Goal: Transaction & Acquisition: Purchase product/service

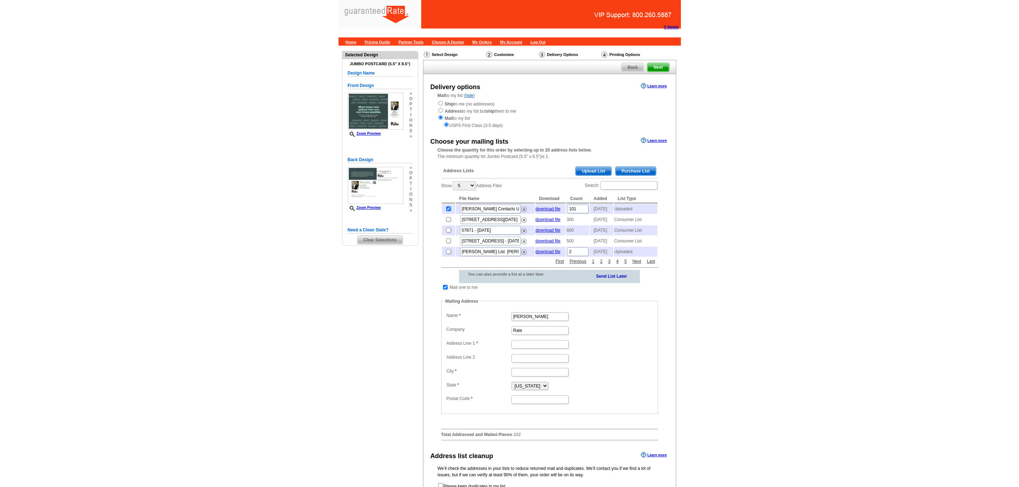
select select "GA"
type input "34 Blake Ridge"
type input "Newnan"
click at [537, 404] on input "Postal Code" at bounding box center [539, 399] width 57 height 9
type input "30265"
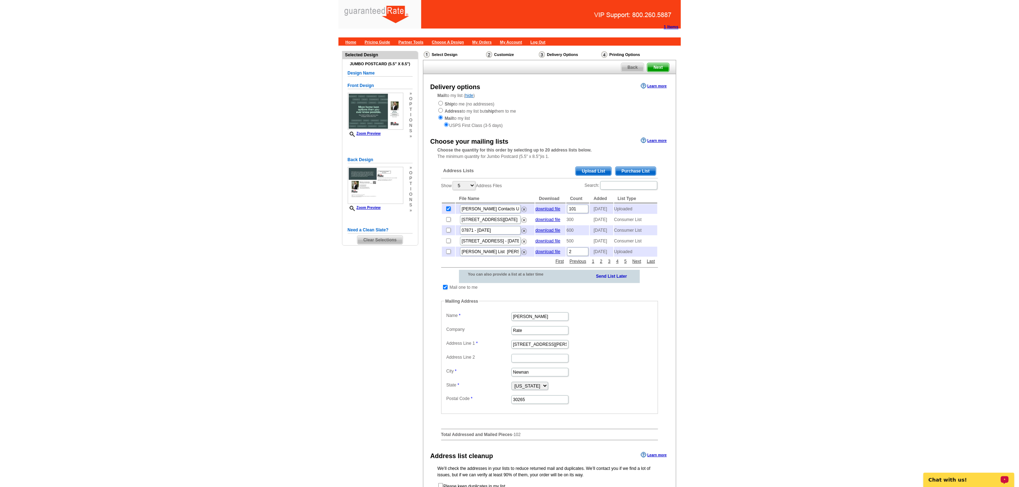
click at [625, 391] on dd "Alabama Alaska Arizona Arkansas California Colorado Connecticut District of Col…" at bounding box center [550, 385] width 210 height 11
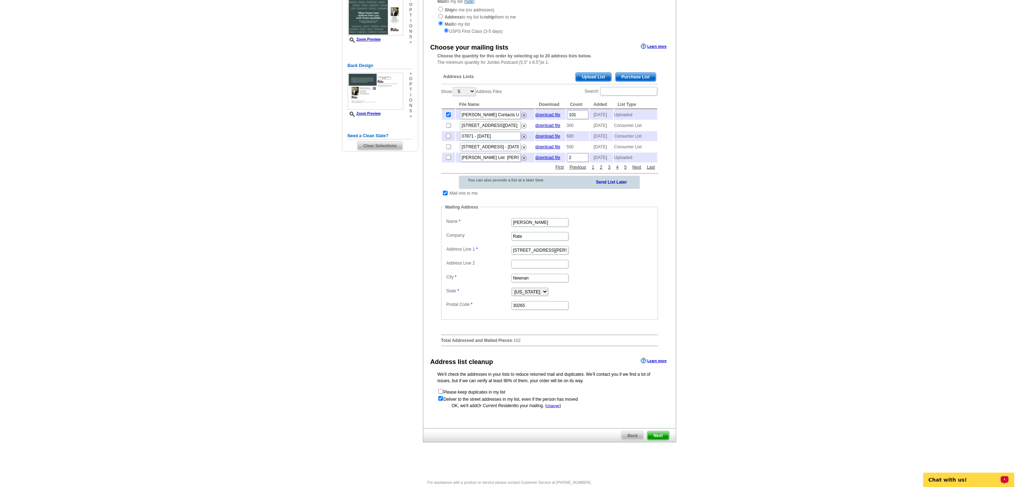
scroll to position [96, 0]
click at [664, 439] on span "Next" at bounding box center [657, 434] width 21 height 9
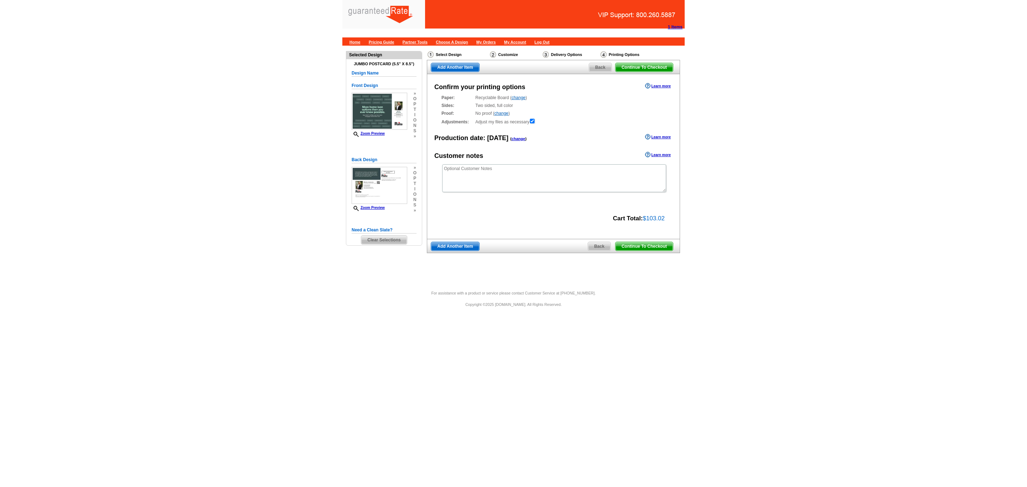
click at [662, 246] on span "Continue To Checkout" at bounding box center [643, 246] width 57 height 9
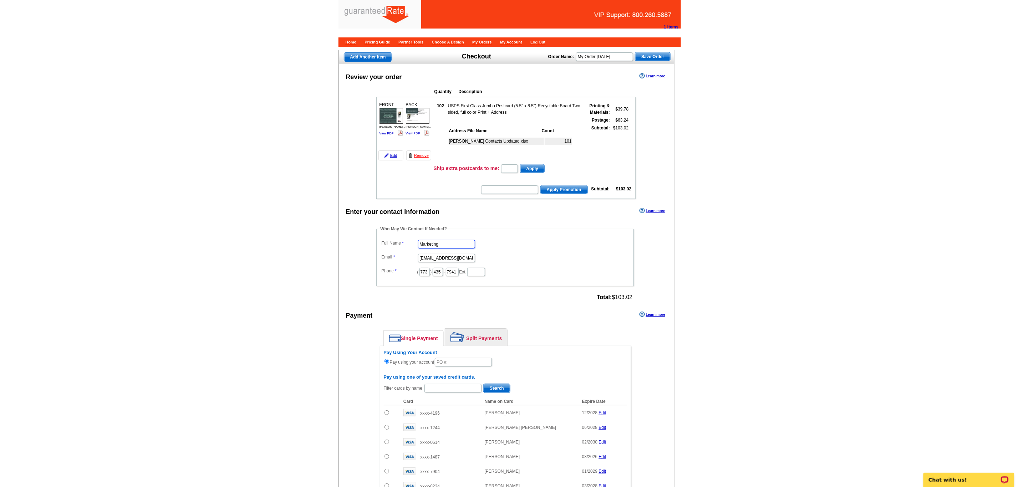
drag, startPoint x: 454, startPoint y: 253, endPoint x: 265, endPoint y: 228, distance: 189.9
click at [274, 230] on main "Add Another Item Checkout Order Name: My Order 2025-08-19 Save Order Review you…" at bounding box center [509, 357] width 1019 height 622
type input "Daniel Zorn"
type input "daniel.zorn@rate.com"
type input "`"
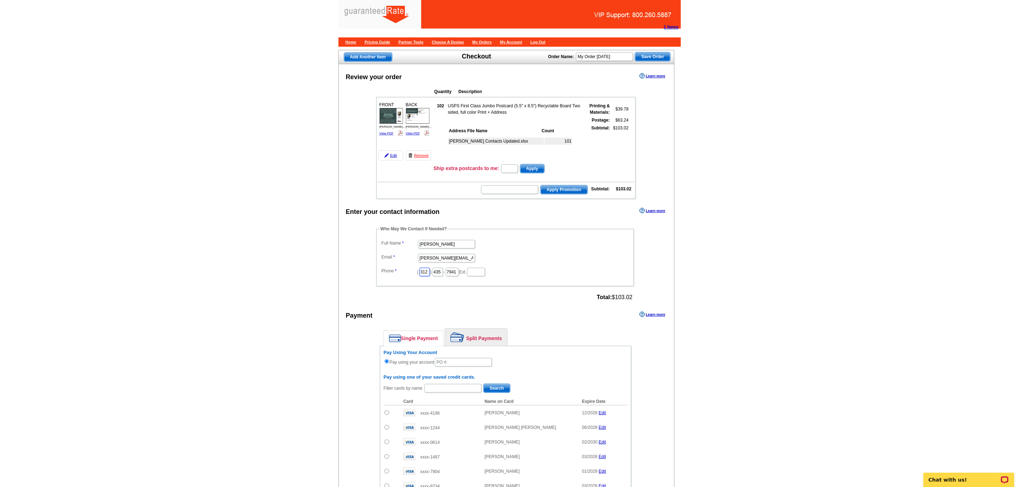
type input "312"
type input "509"
click at [459, 276] on input "7941" at bounding box center [452, 272] width 13 height 9
type input "7"
type input "4245"
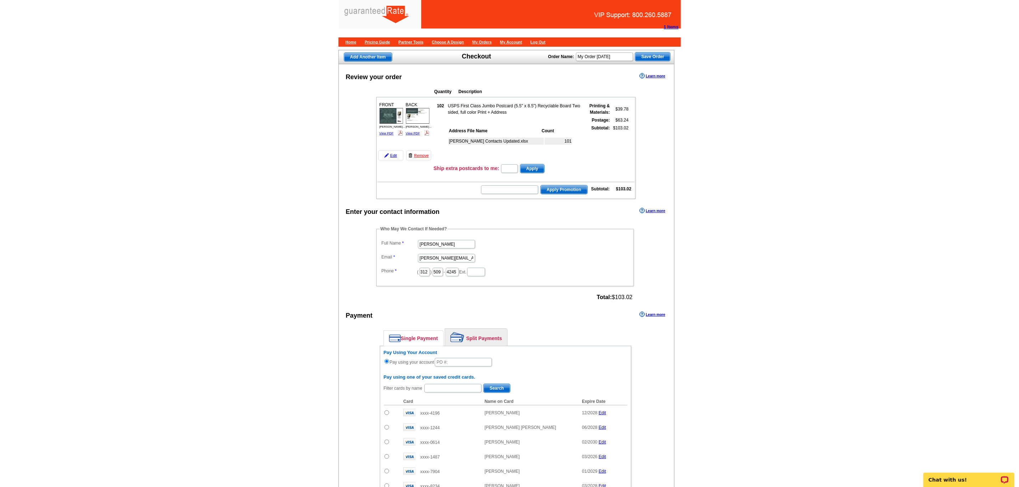
click at [519, 277] on dd "( 312 ) 509 - 4245 Ext." at bounding box center [505, 271] width 250 height 11
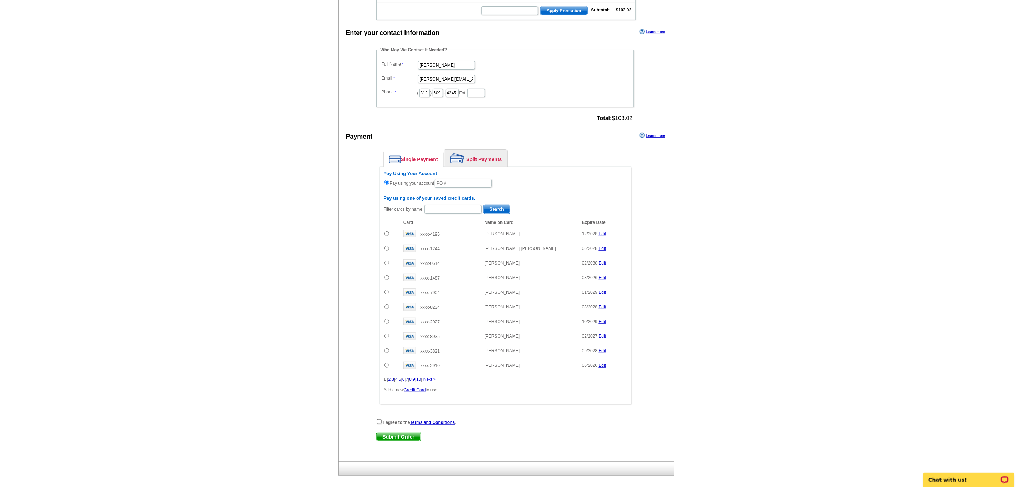
scroll to position [180, 0]
click at [449, 187] on input "text" at bounding box center [463, 182] width 57 height 9
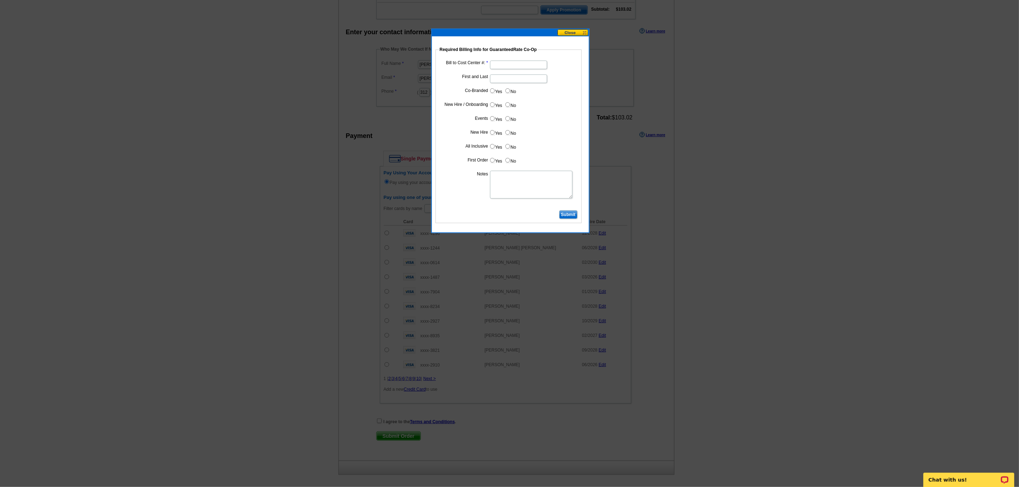
type input "08202025_DZ_406"
click at [499, 67] on input "Bill to Cost Center #:" at bounding box center [518, 65] width 57 height 9
type input "1860"
click at [518, 82] on input "First and Last" at bounding box center [518, 79] width 57 height 9
type input "Marisa Jarkezian"
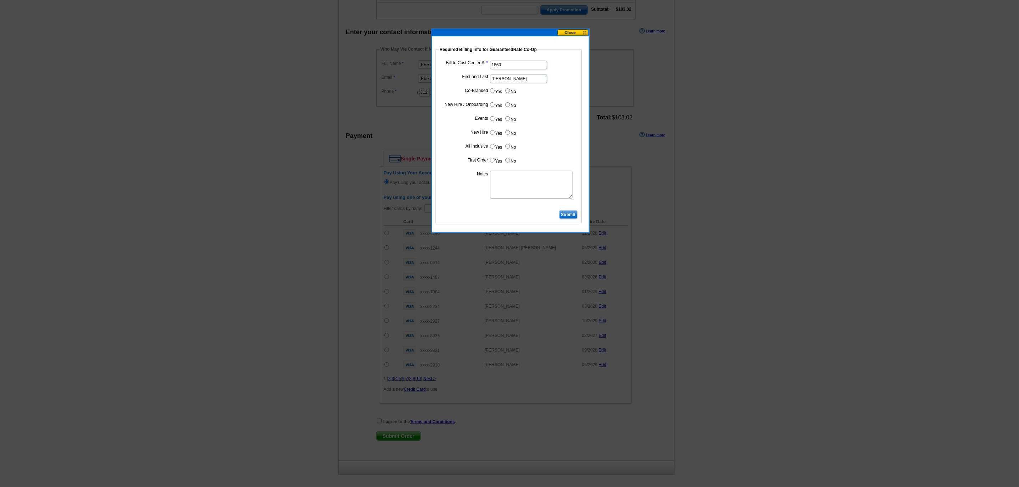
click at [508, 91] on input "No" at bounding box center [507, 90] width 5 height 5
radio input "true"
click at [491, 106] on input "Yes" at bounding box center [492, 104] width 5 height 5
radio input "true"
click at [507, 121] on input "No" at bounding box center [507, 118] width 5 height 5
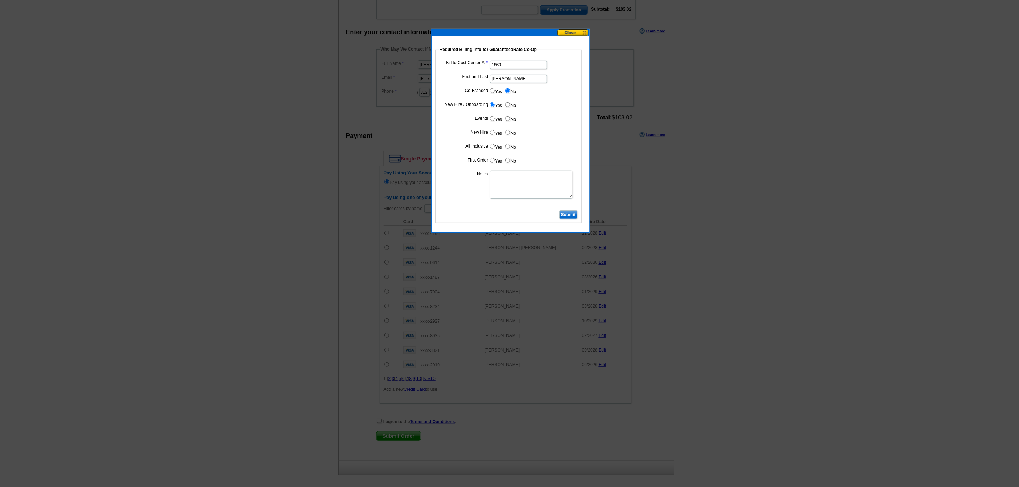
radio input "true"
click at [493, 135] on input "Yes" at bounding box center [492, 132] width 5 height 5
radio input "true"
click at [491, 148] on input "Yes" at bounding box center [492, 146] width 5 height 5
radio input "true"
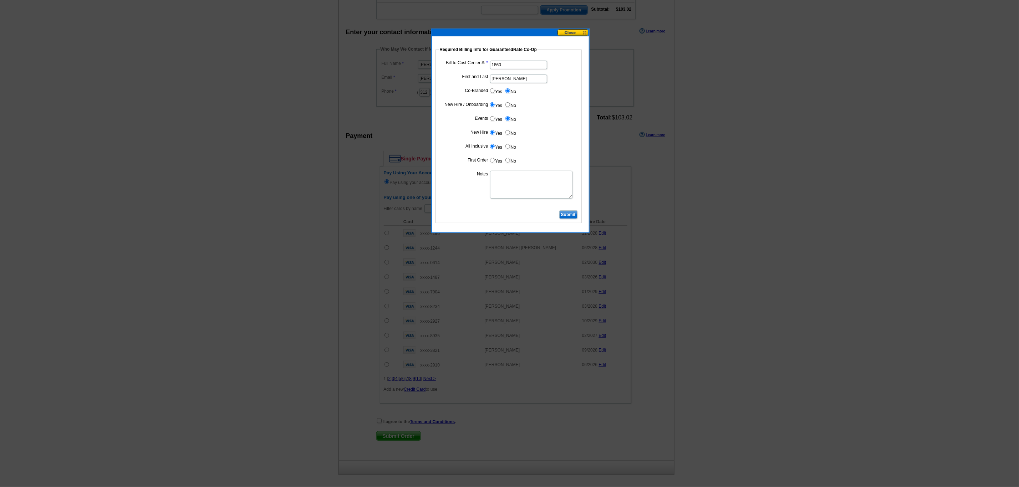
click at [506, 162] on input "No" at bounding box center [507, 160] width 5 height 5
radio input "true"
click at [502, 178] on textarea "Notes" at bounding box center [531, 185] width 82 height 28
type textarea "CC: 1860. New Hire postcards. Bill to branch."
click at [564, 218] on input "Submit" at bounding box center [568, 214] width 18 height 9
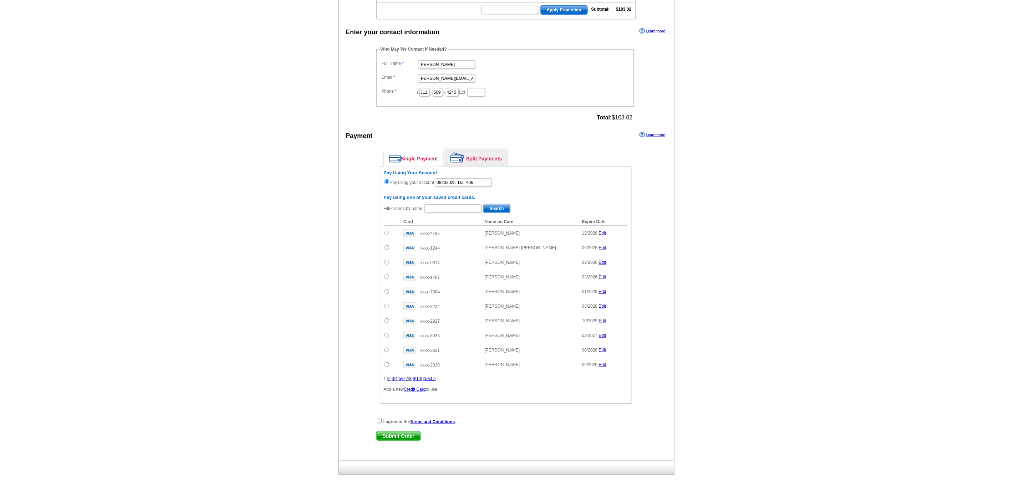
scroll to position [226, 0]
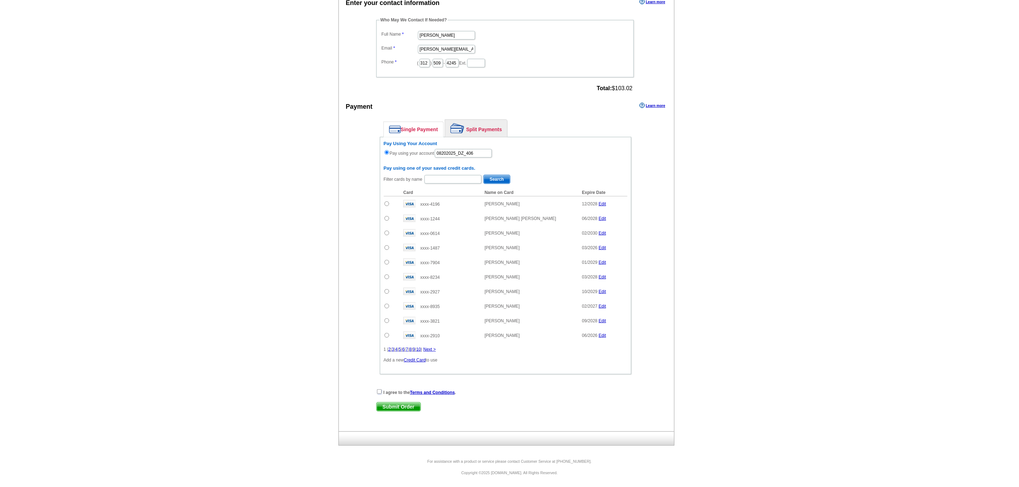
click at [378, 390] on input "checkbox" at bounding box center [379, 391] width 5 height 5
checkbox input "true"
click at [396, 405] on span "Submit Order" at bounding box center [399, 407] width 44 height 9
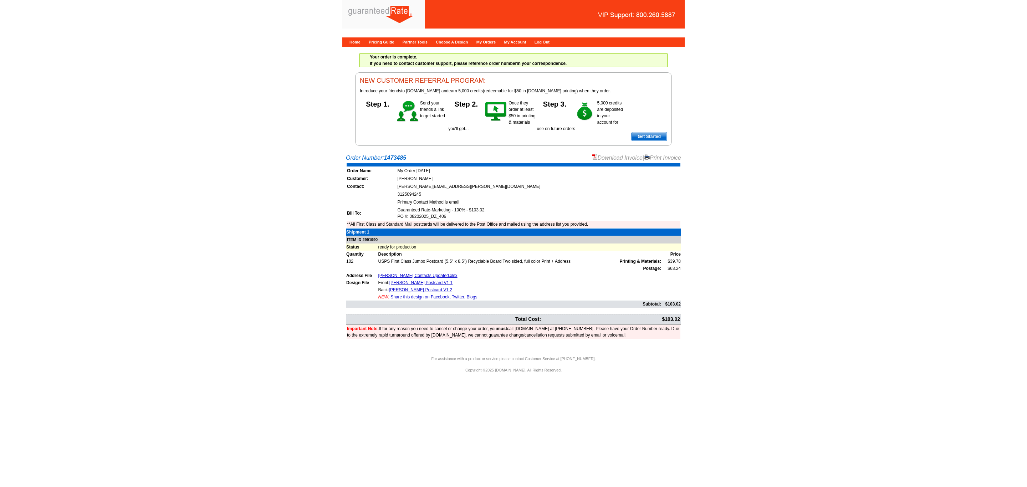
click at [596, 160] on link "Download Invoice" at bounding box center [617, 158] width 51 height 6
